Goal: Task Accomplishment & Management: Use online tool/utility

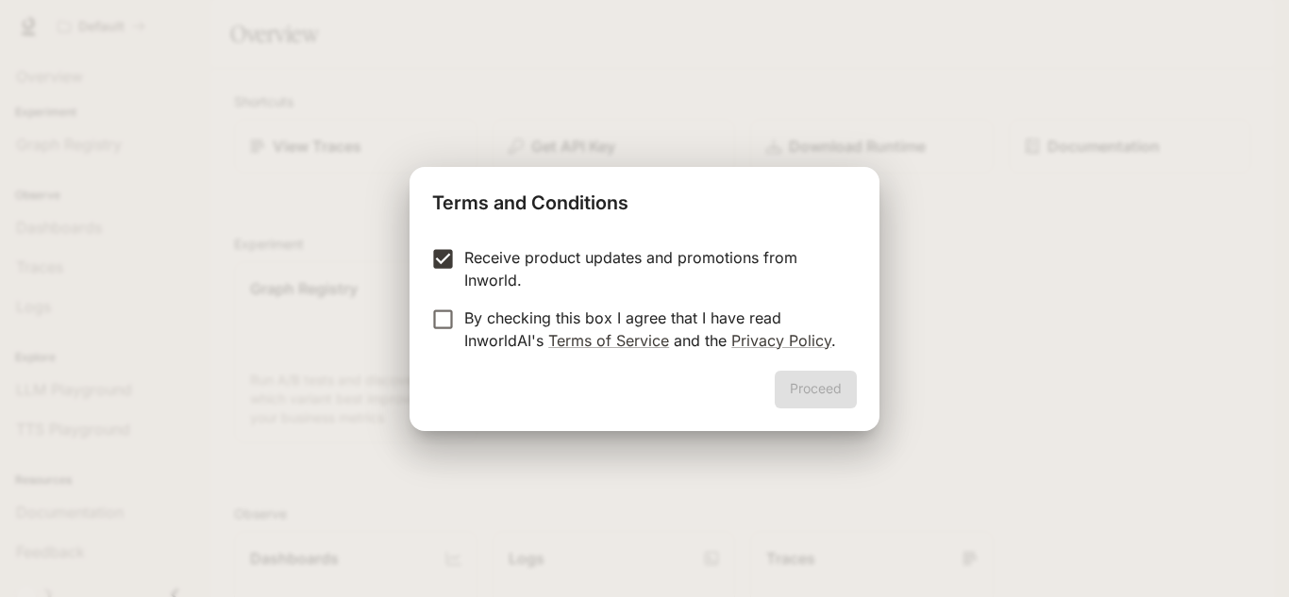
click at [481, 303] on form "Receive product updates and promotions from Inworld. By checking this box I agr…" at bounding box center [644, 299] width 425 height 106
click at [414, 314] on div "Receive product updates and promotions from Inworld. By checking this box I agr…" at bounding box center [645, 301] width 470 height 140
click at [434, 333] on label "By checking this box I agree that I have read InworldAI's Terms of Service and …" at bounding box center [632, 329] width 420 height 45
click at [440, 242] on div "Receive product updates and promotions from Inworld. By checking this box I agr…" at bounding box center [645, 301] width 470 height 140
click at [797, 397] on button "Proceed" at bounding box center [816, 390] width 82 height 38
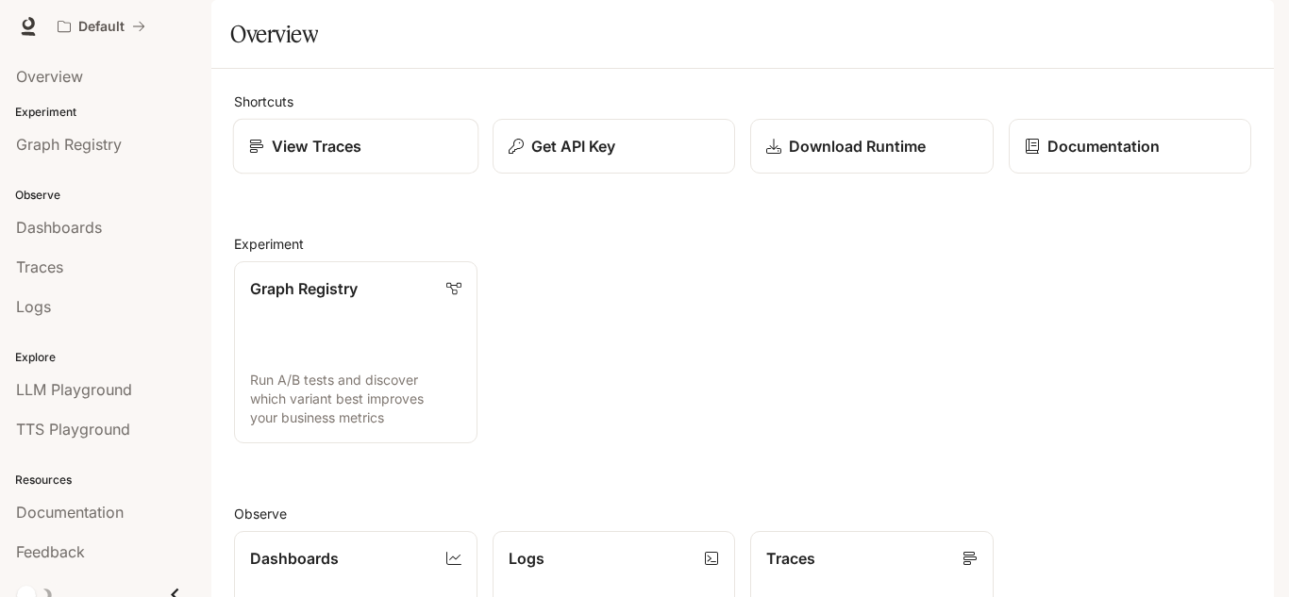
click at [304, 158] on p "View Traces" at bounding box center [317, 146] width 90 height 23
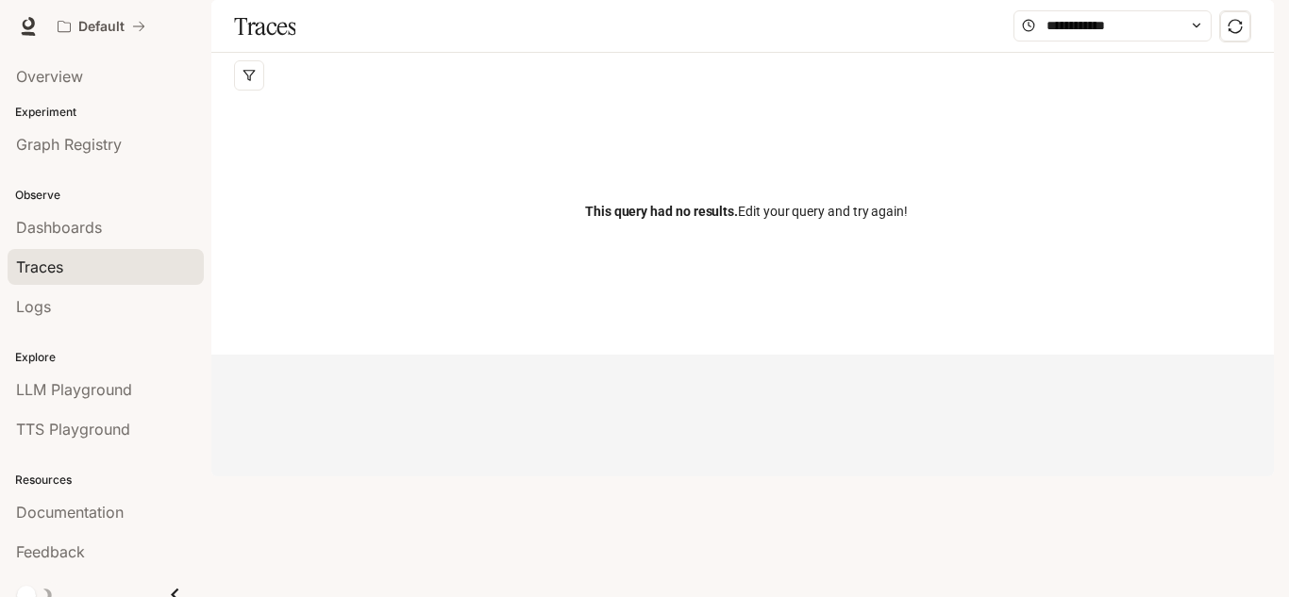
click at [609, 241] on div "This query had no results. Edit your query and try again!" at bounding box center [746, 211] width 1025 height 227
click at [657, 251] on div "This query had no results. Edit your query and try again!" at bounding box center [746, 211] width 1025 height 227
click at [634, 219] on span "This query had no results." at bounding box center [661, 211] width 153 height 15
click at [1196, 42] on span at bounding box center [1113, 25] width 198 height 31
click at [47, 158] on link "Graph Registry" at bounding box center [106, 144] width 196 height 36
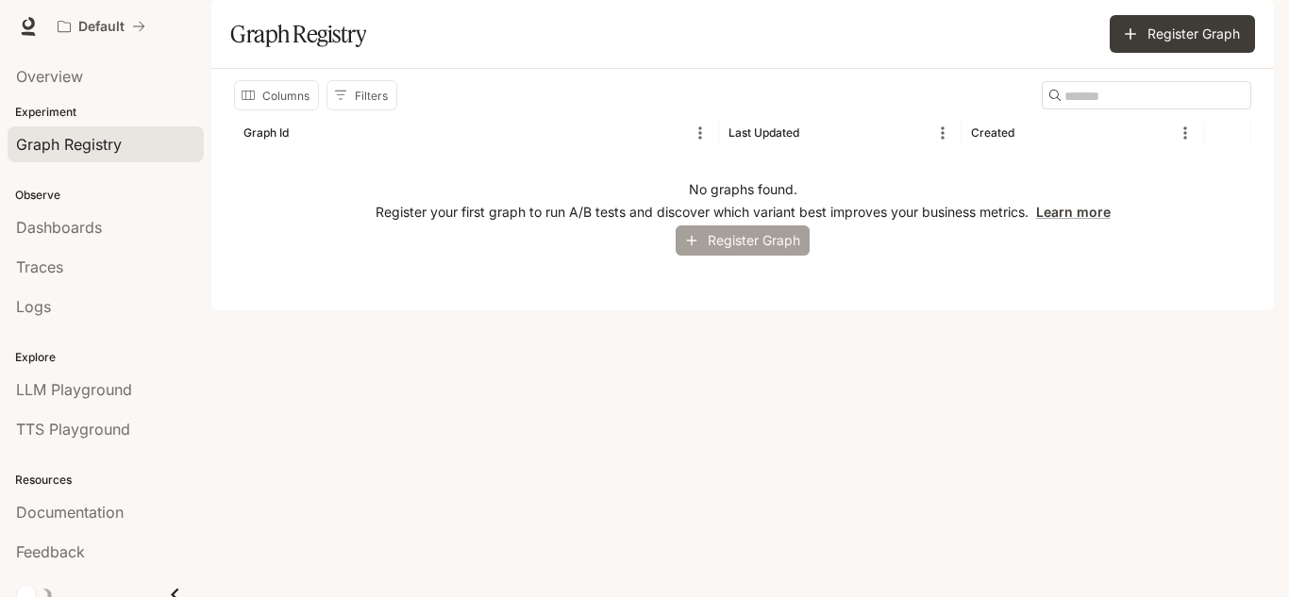
click at [713, 257] on button "Register Graph" at bounding box center [743, 241] width 134 height 31
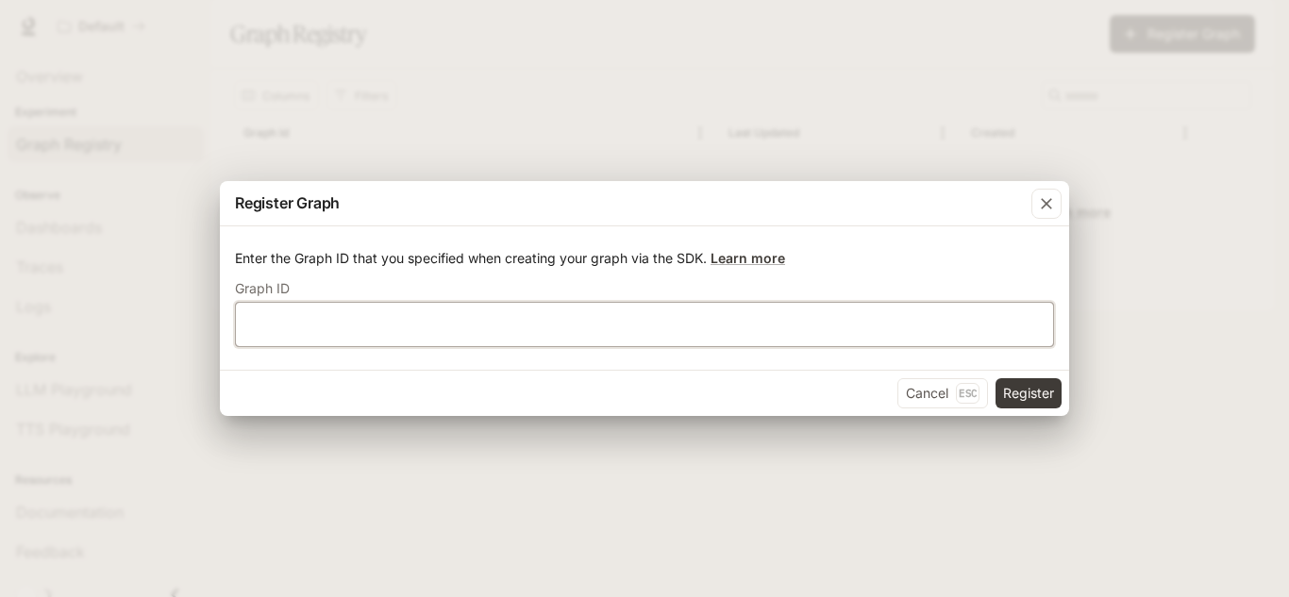
click at [255, 332] on input "text" at bounding box center [644, 324] width 817 height 19
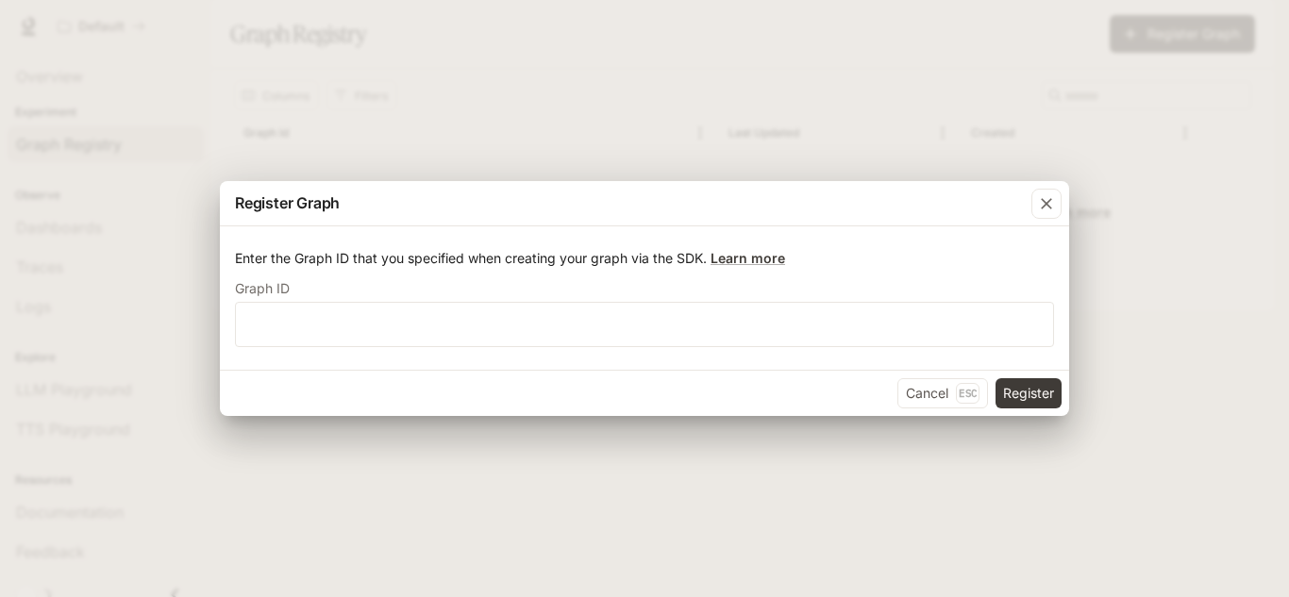
click at [391, 165] on div "Register Graph Enter the Graph ID that you specified when creating your graph v…" at bounding box center [644, 298] width 1289 height 597
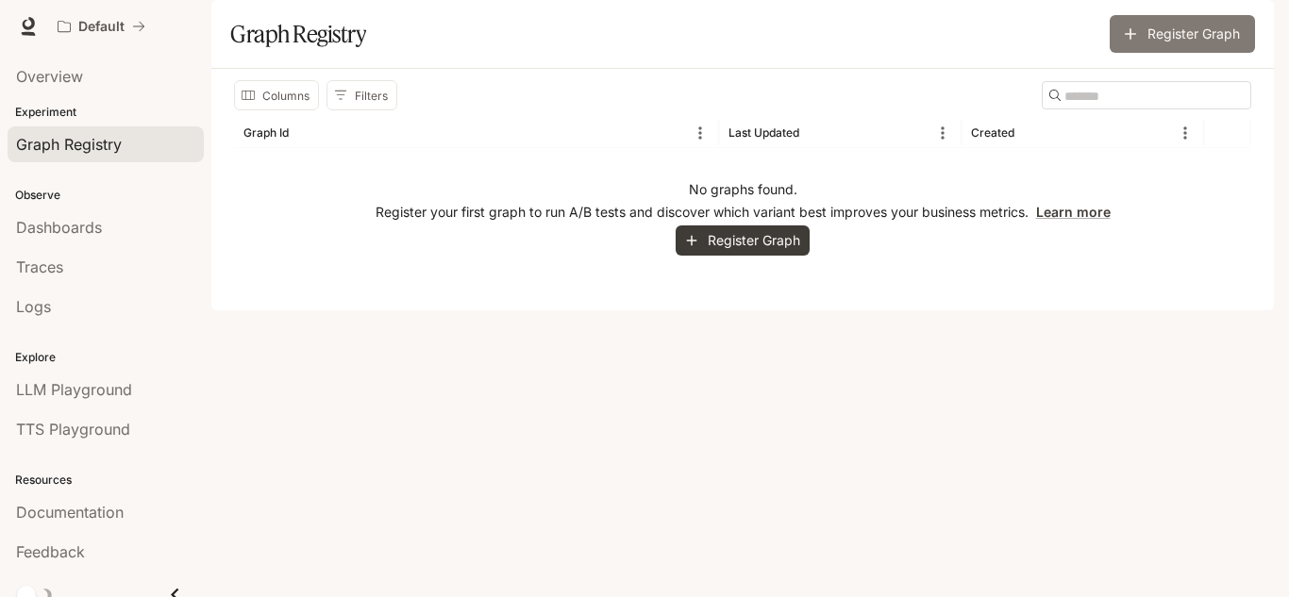
click at [1157, 53] on button "Register Graph" at bounding box center [1182, 34] width 145 height 38
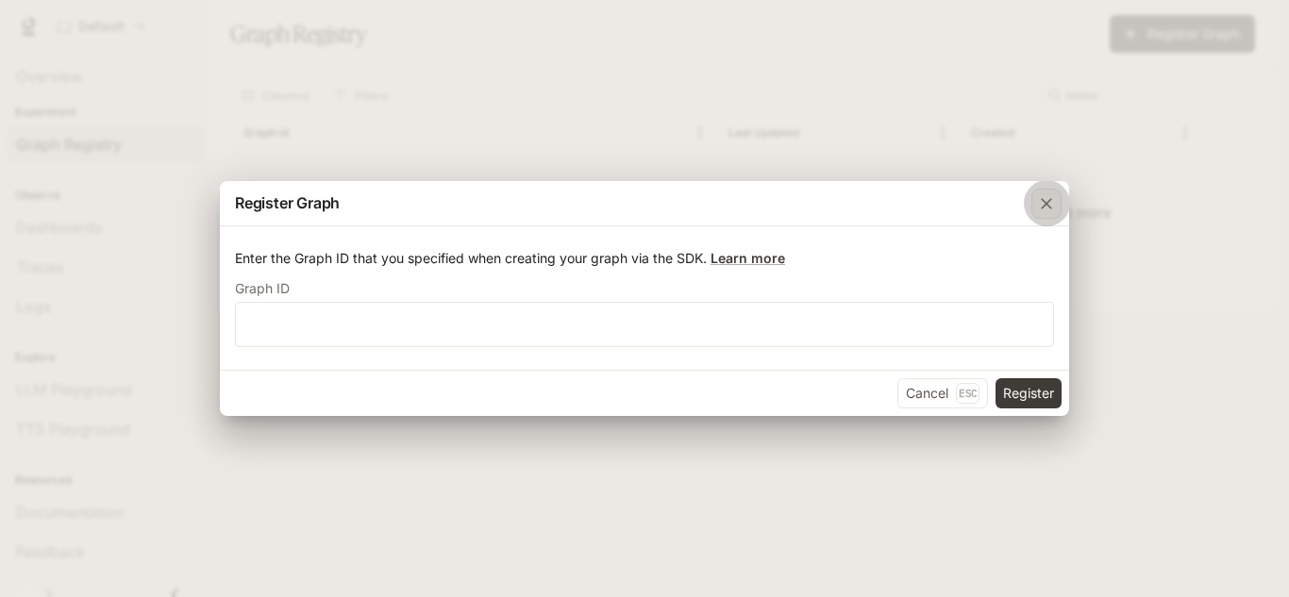
click at [1040, 194] on icon "button" at bounding box center [1046, 203] width 19 height 19
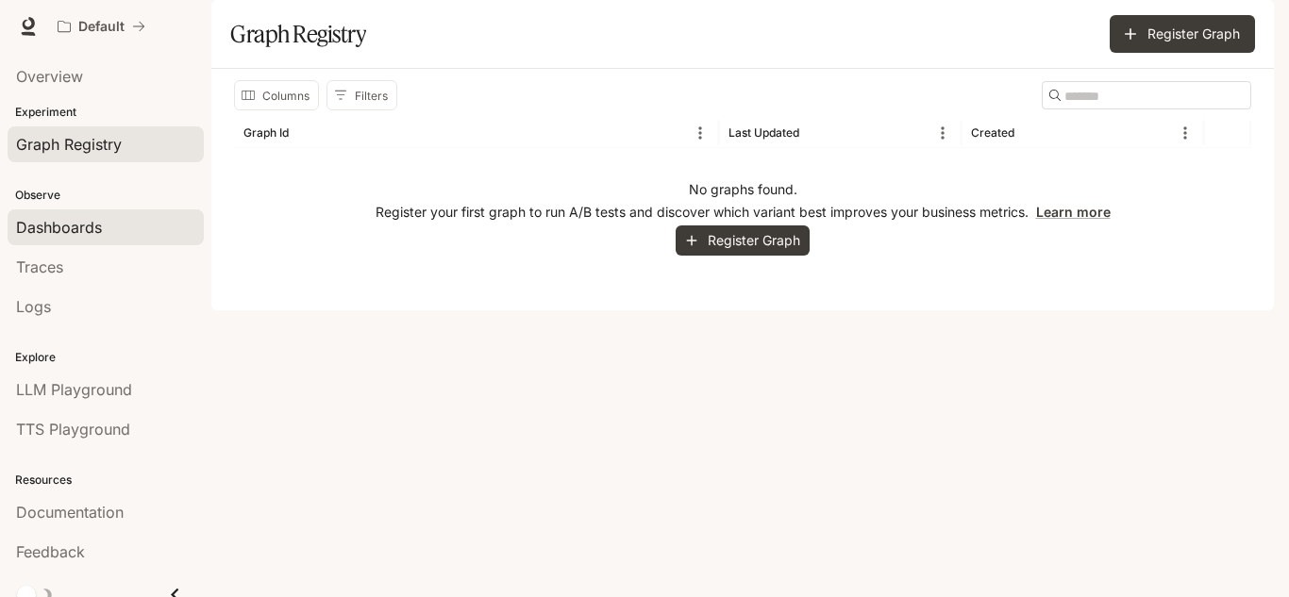
click at [39, 224] on span "Dashboards" at bounding box center [59, 227] width 86 height 23
